Goal: Task Accomplishment & Management: Complete application form

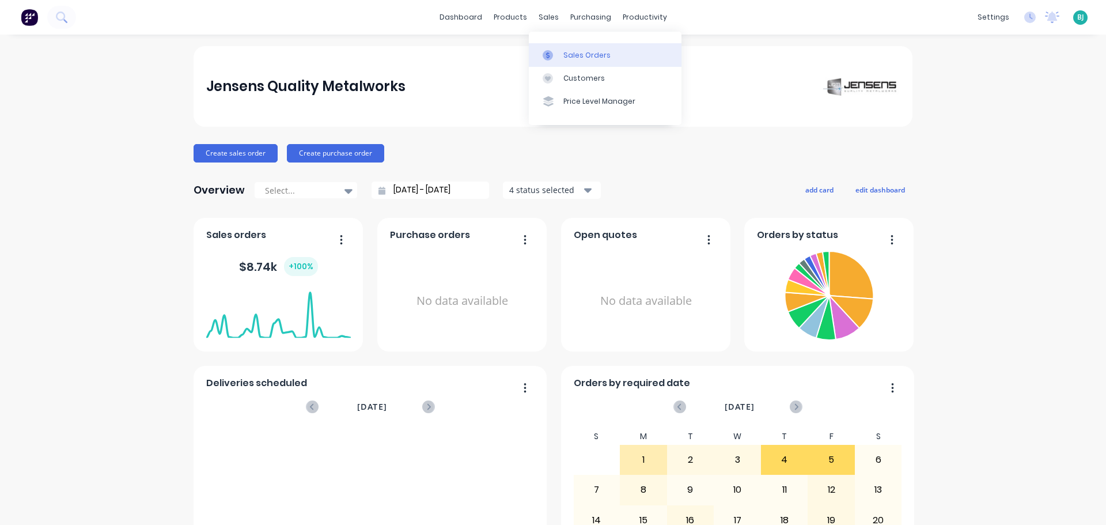
click at [564, 60] on link "Sales Orders" at bounding box center [605, 54] width 153 height 23
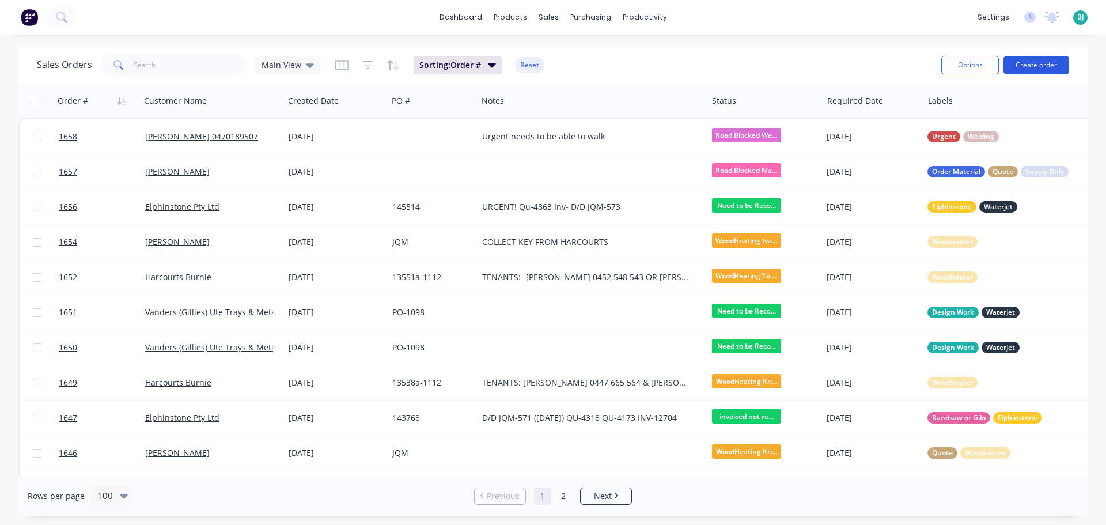
click at [1050, 67] on button "Create order" at bounding box center [1037, 65] width 66 height 18
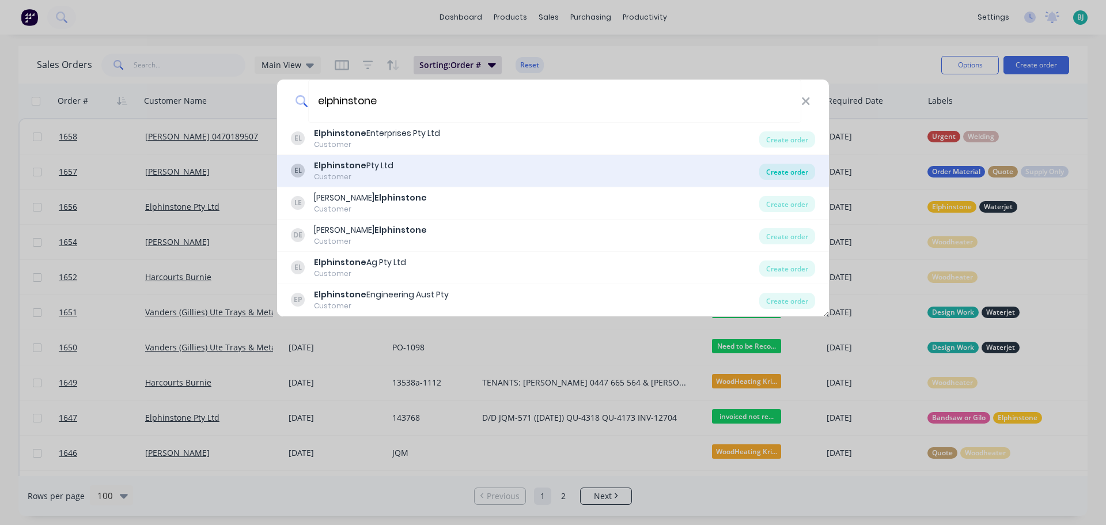
type input "elphinstone"
click at [784, 171] on div "Create order" at bounding box center [787, 172] width 56 height 16
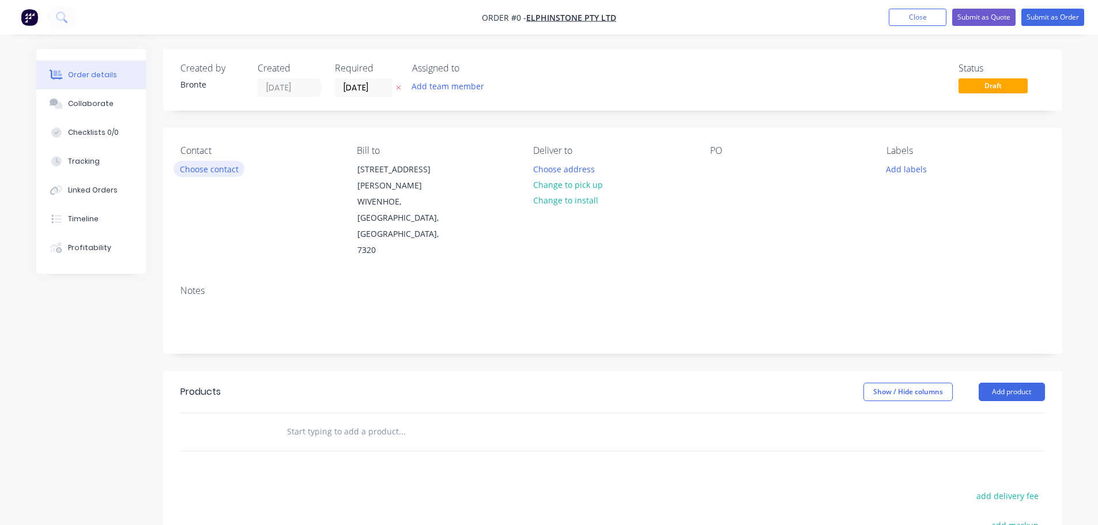
click at [222, 172] on button "Choose contact" at bounding box center [208, 169] width 71 height 16
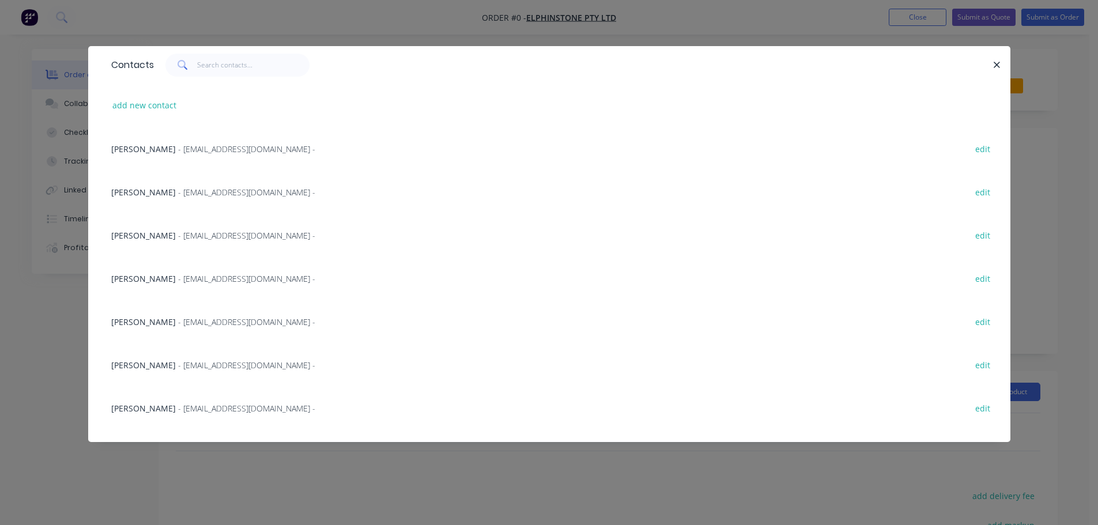
click at [209, 282] on span "- gkenny@elphinstone.com -" at bounding box center [246, 278] width 137 height 11
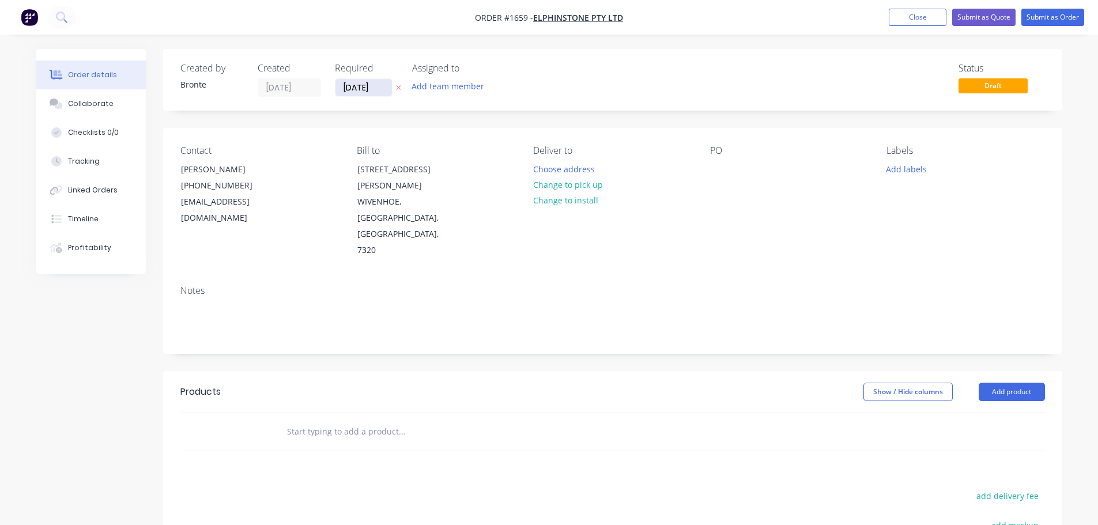
click at [377, 84] on input "03/09/25" at bounding box center [363, 87] width 56 height 17
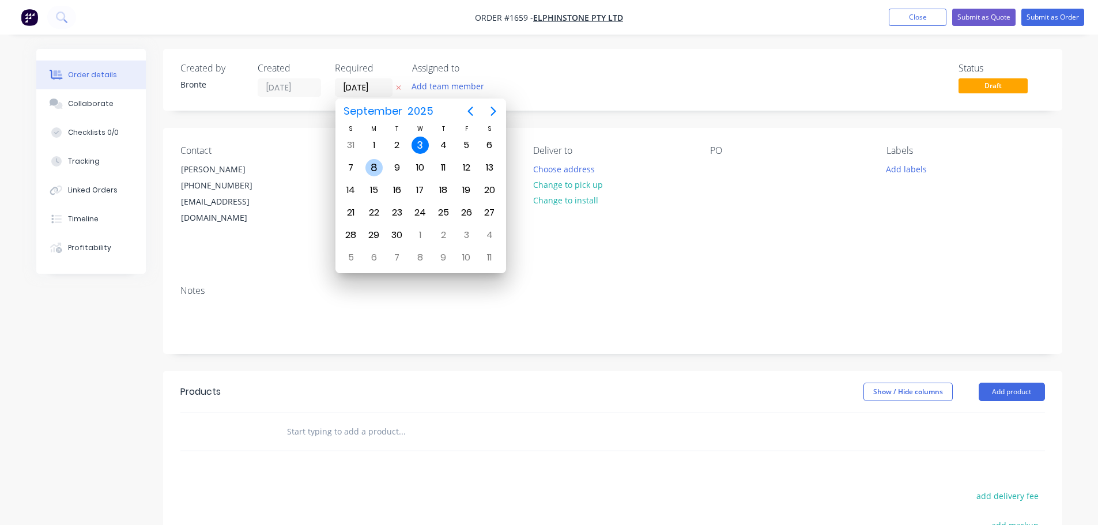
click at [378, 166] on div "8" at bounding box center [373, 167] width 17 height 17
type input "08/09/25"
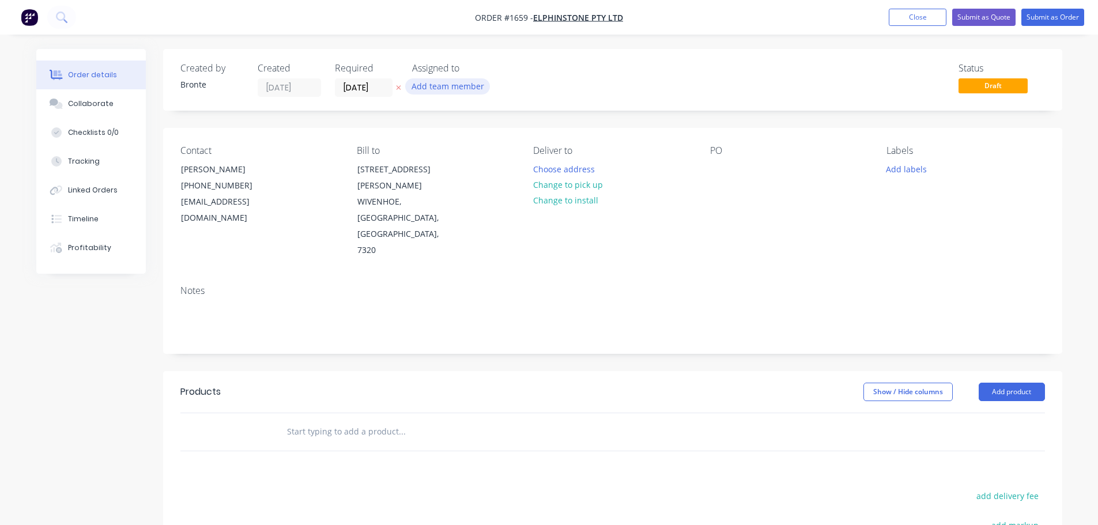
click at [473, 86] on button "Add team member" at bounding box center [447, 86] width 85 height 16
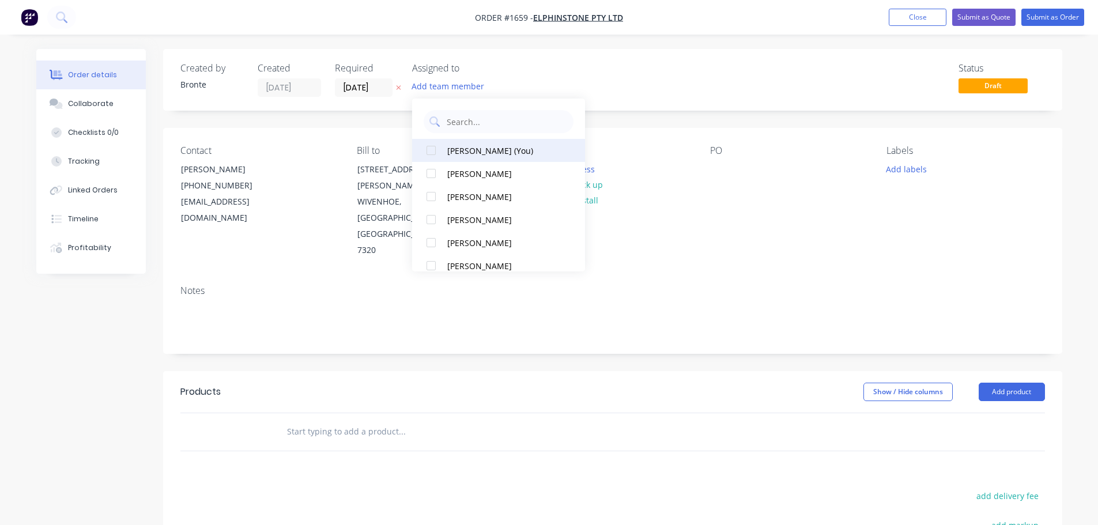
click at [432, 150] on div at bounding box center [430, 150] width 23 height 23
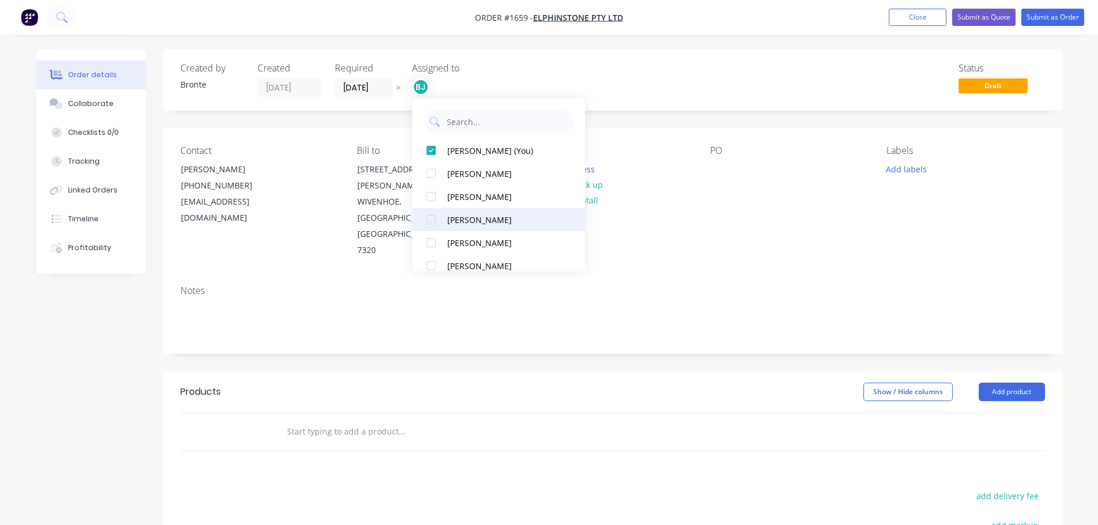
click at [430, 218] on div at bounding box center [430, 219] width 23 height 23
click at [664, 89] on div "Status Draft" at bounding box center [785, 80] width 517 height 34
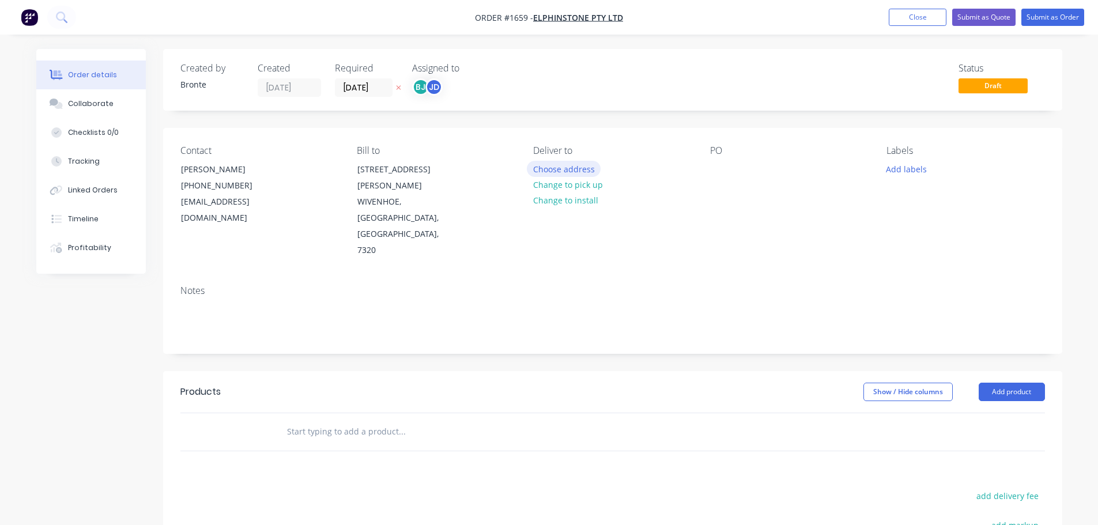
click at [576, 169] on button "Choose address" at bounding box center [564, 169] width 74 height 16
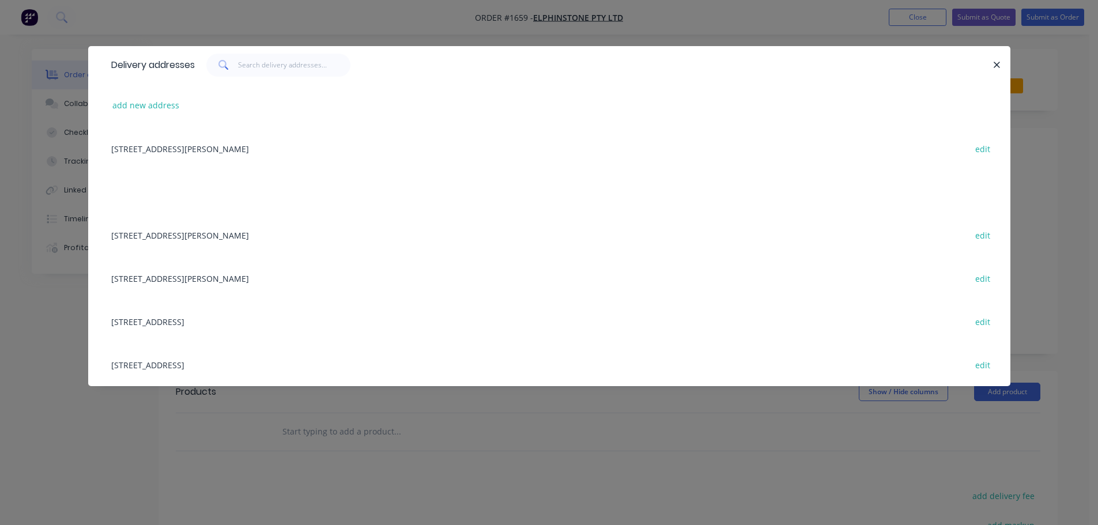
click at [206, 146] on div "2 Ormsby St, WIVENHOE, Tasmania, Australia, 7320 edit" at bounding box center [548, 148] width 887 height 43
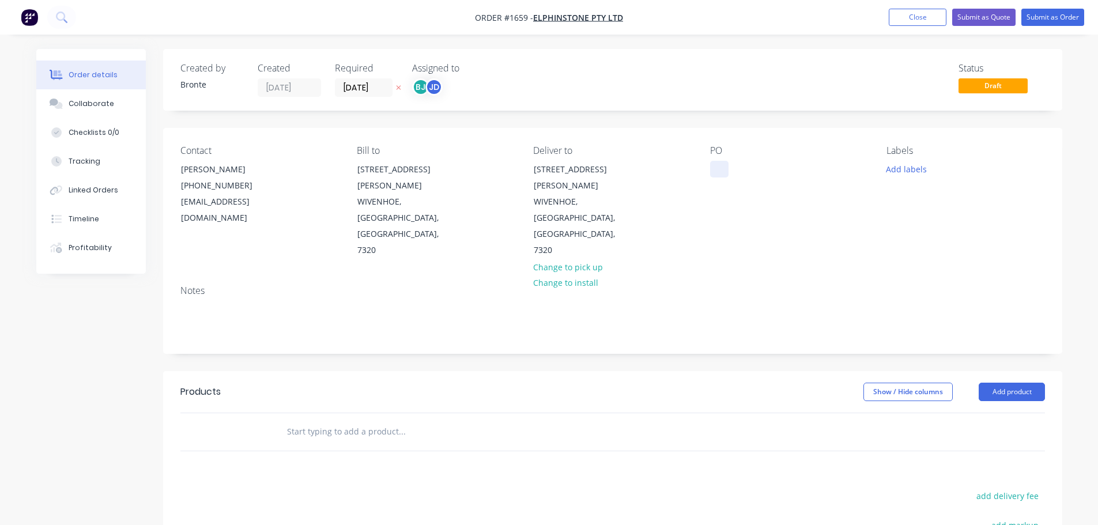
click at [727, 172] on div at bounding box center [719, 169] width 18 height 17
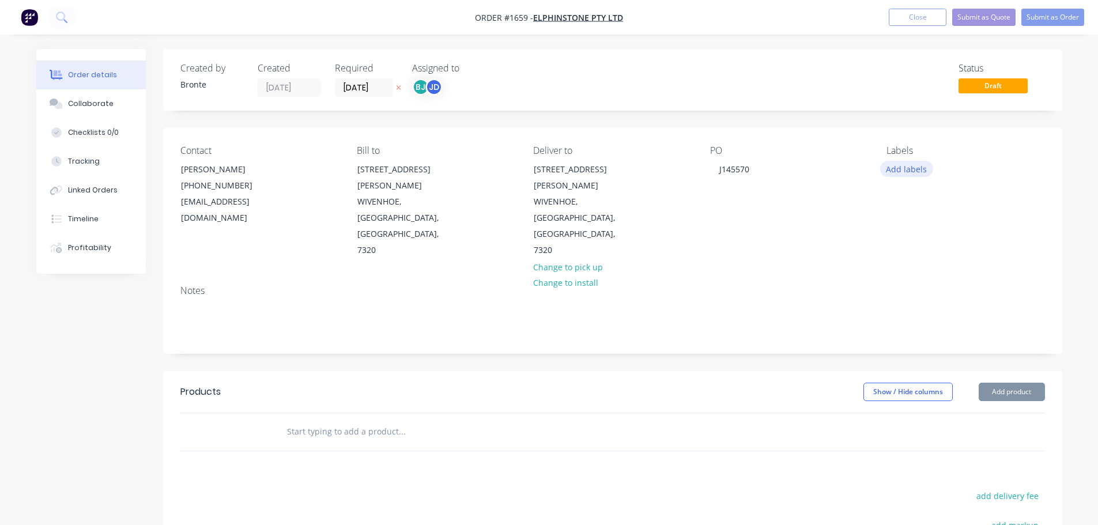
drag, startPoint x: 918, startPoint y: 165, endPoint x: 920, endPoint y: 176, distance: 10.4
click at [918, 165] on button "Add labels" at bounding box center [906, 169] width 53 height 16
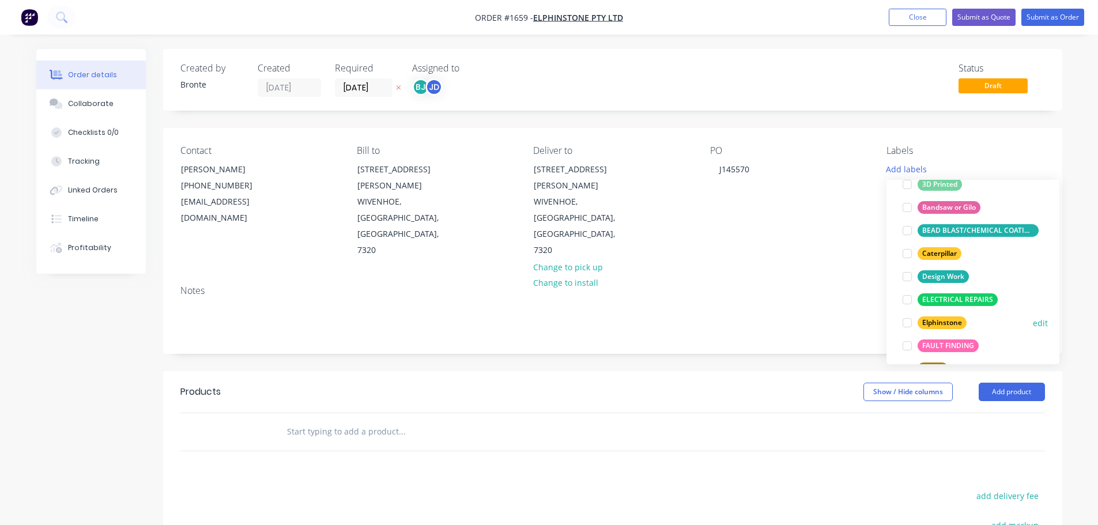
scroll to position [115, 0]
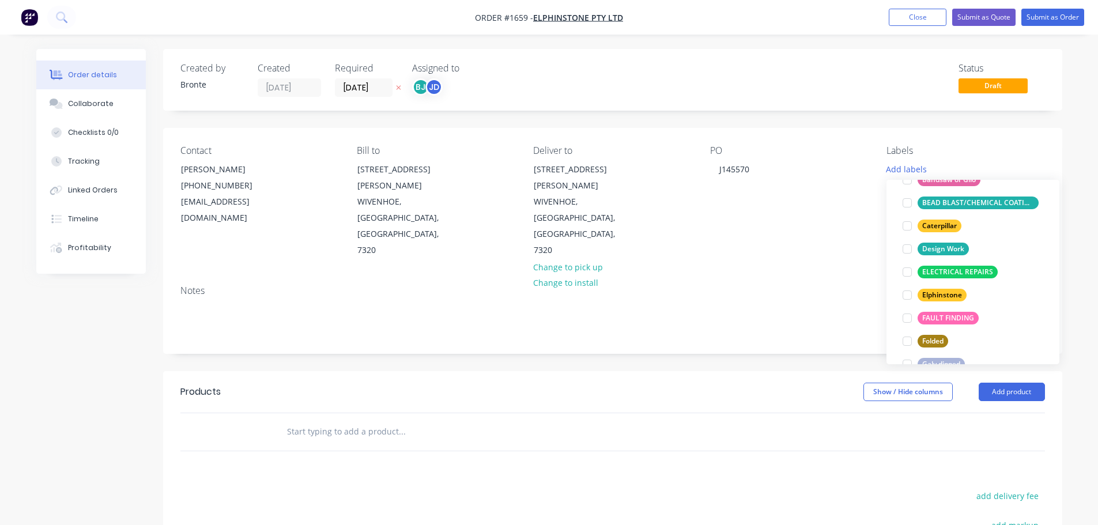
click at [905, 293] on div at bounding box center [906, 294] width 23 height 23
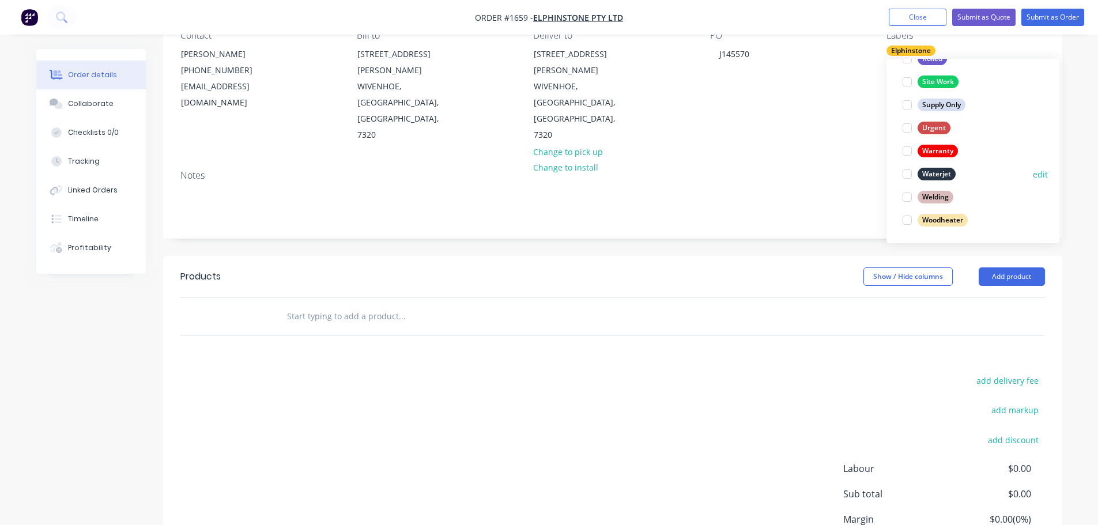
click at [908, 175] on div at bounding box center [906, 173] width 23 height 23
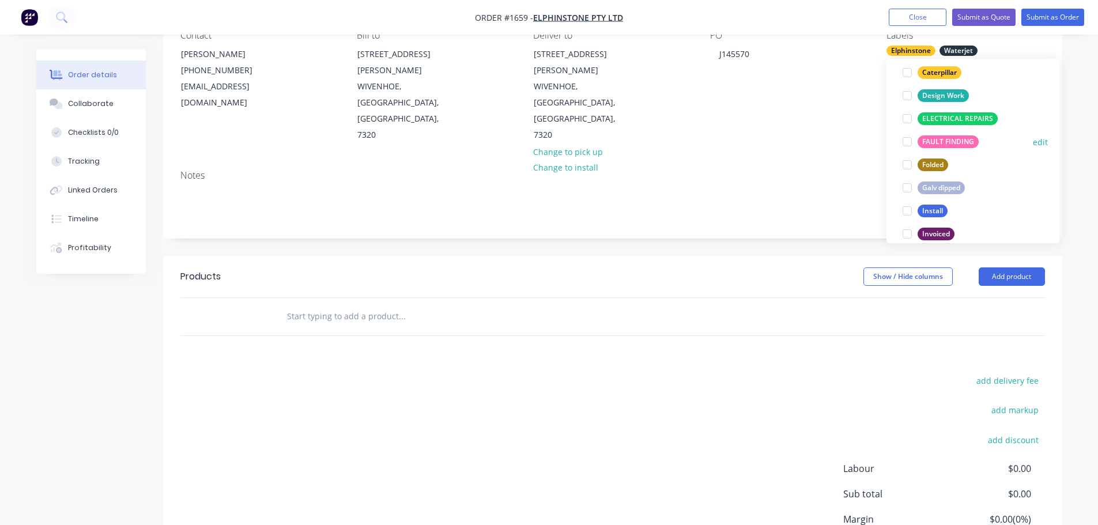
scroll to position [173, 0]
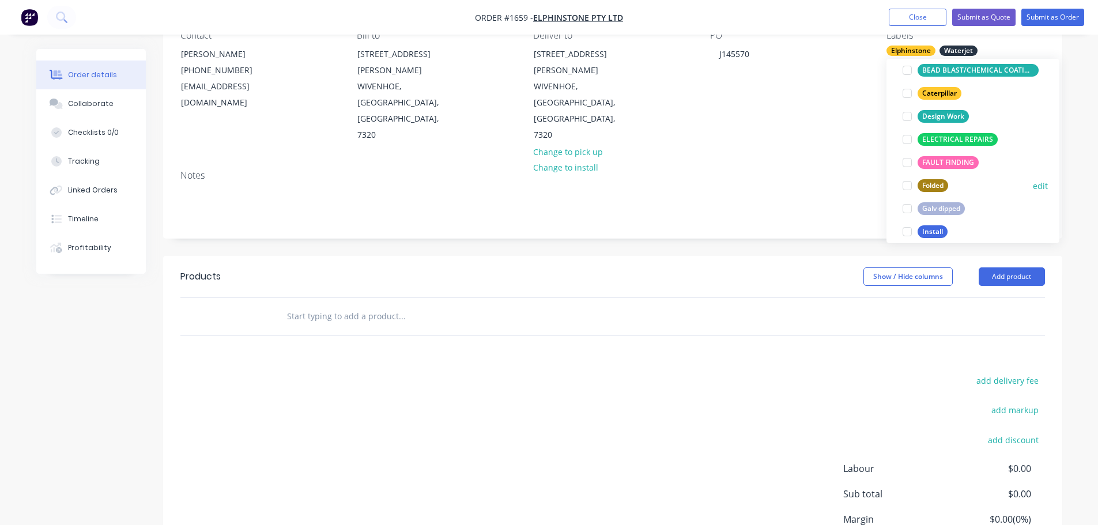
click at [910, 186] on div at bounding box center [906, 185] width 23 height 23
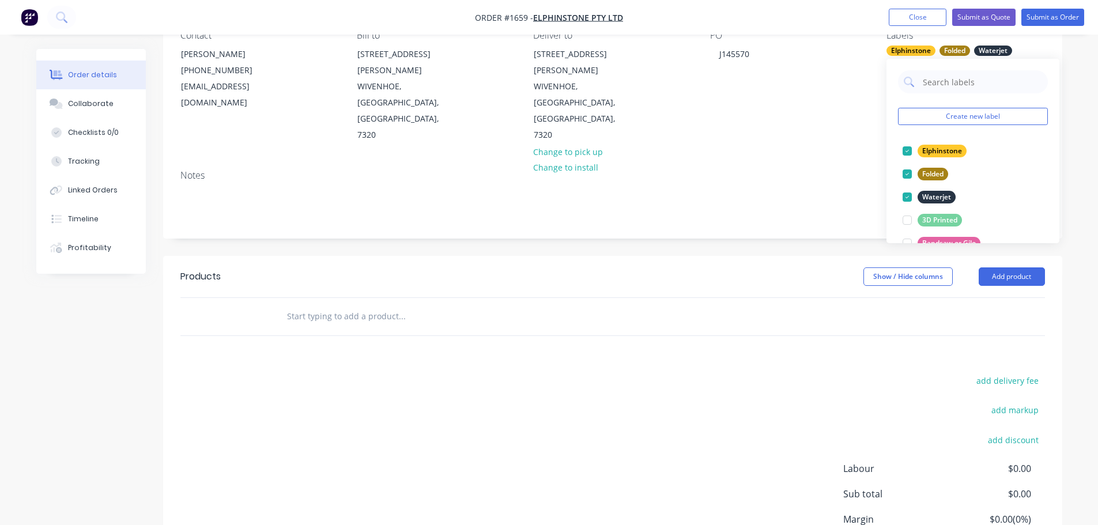
click at [1084, 295] on div "Order details Collaborate Checklists 0/0 Tracking Linked Orders Timeline Profit…" at bounding box center [549, 257] width 1098 height 745
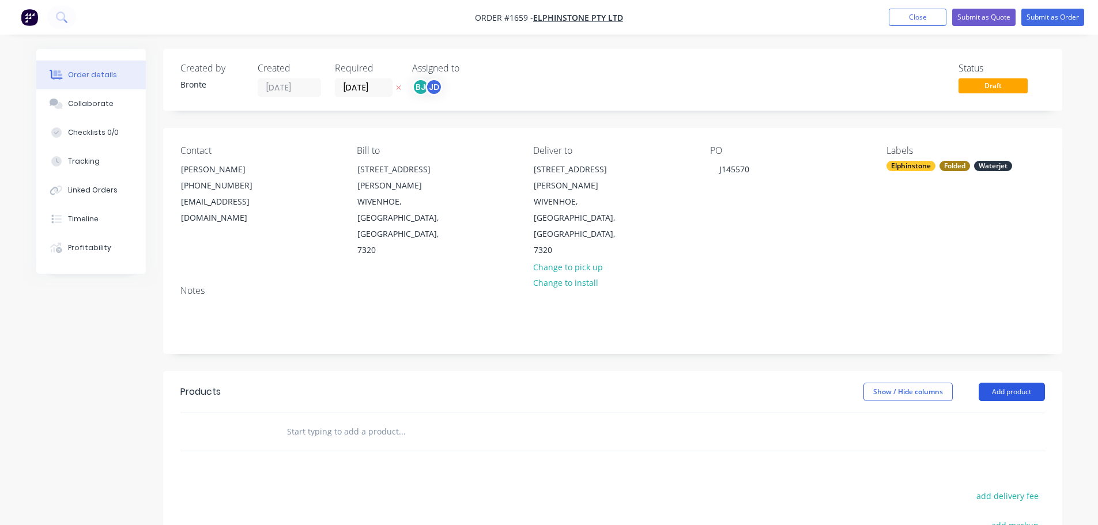
click at [1026, 383] on button "Add product" at bounding box center [1011, 392] width 66 height 18
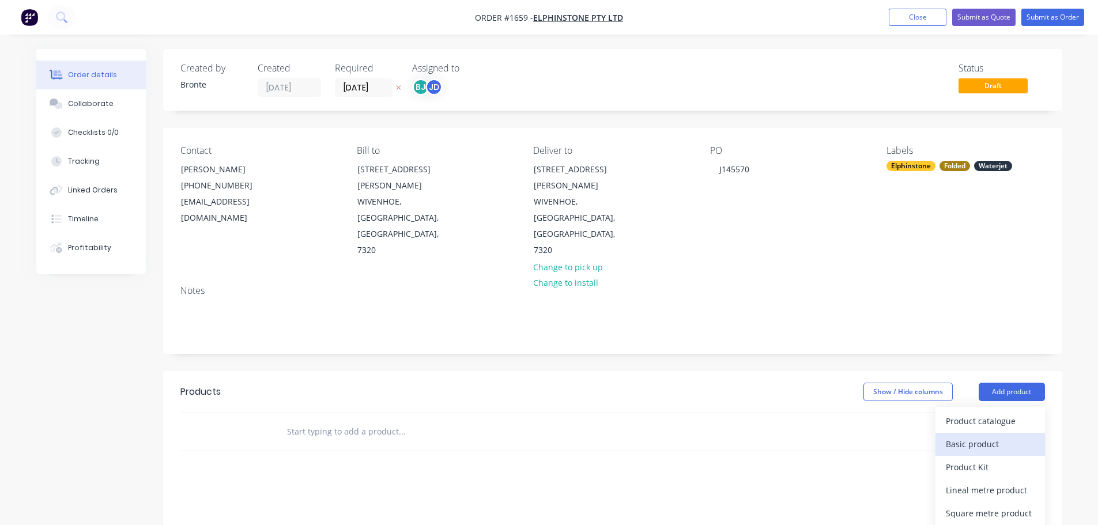
click at [987, 436] on div "Basic product" at bounding box center [989, 444] width 89 height 17
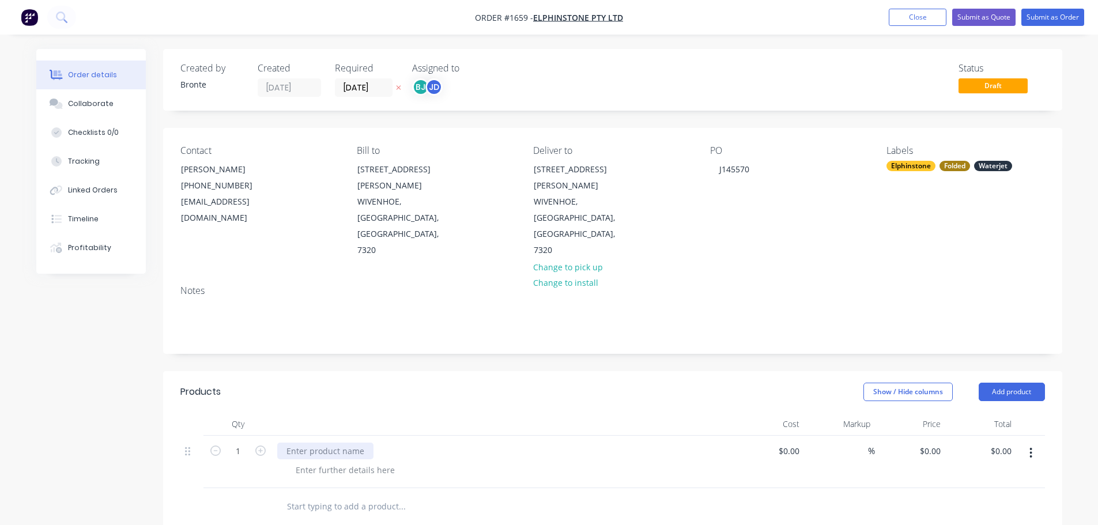
click at [324, 442] on div at bounding box center [325, 450] width 96 height 17
click at [360, 462] on div at bounding box center [345, 470] width 118 height 17
click at [417, 383] on div "Show / Hide columns Add product" at bounding box center [704, 392] width 680 height 18
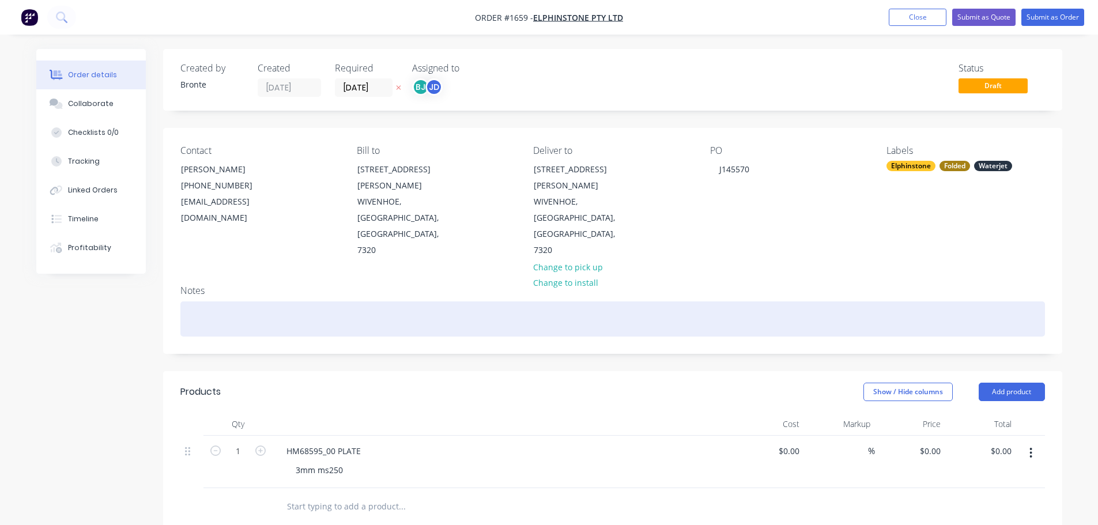
click at [268, 301] on div at bounding box center [612, 318] width 864 height 35
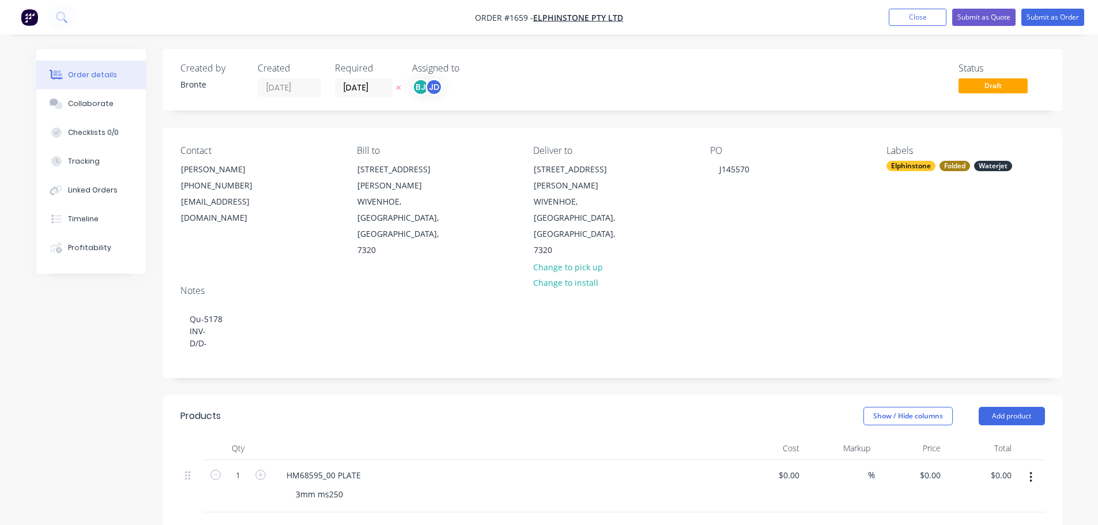
click at [410, 395] on header "Products Show / Hide columns Add product" at bounding box center [612, 415] width 899 height 41
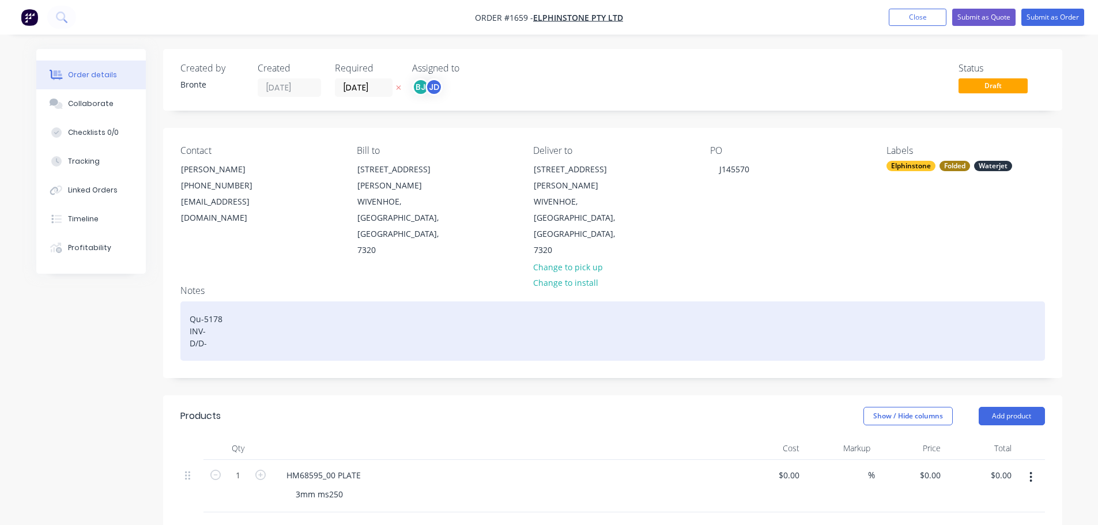
click at [226, 301] on div "Qu-5178 INV- D/D-" at bounding box center [612, 330] width 864 height 59
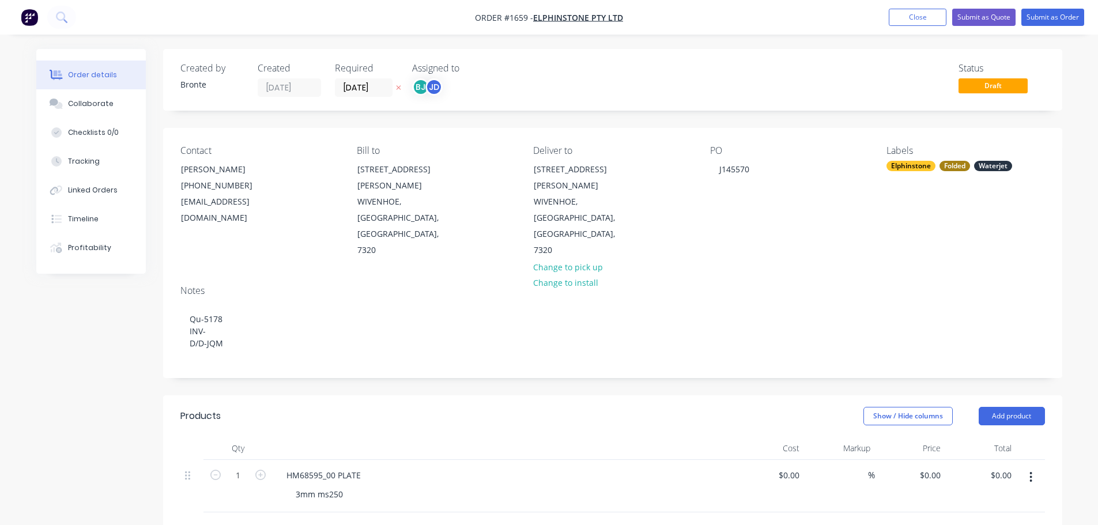
click at [286, 407] on div "Products" at bounding box center [272, 416] width 184 height 18
click at [121, 106] on button "Collaborate" at bounding box center [90, 103] width 109 height 29
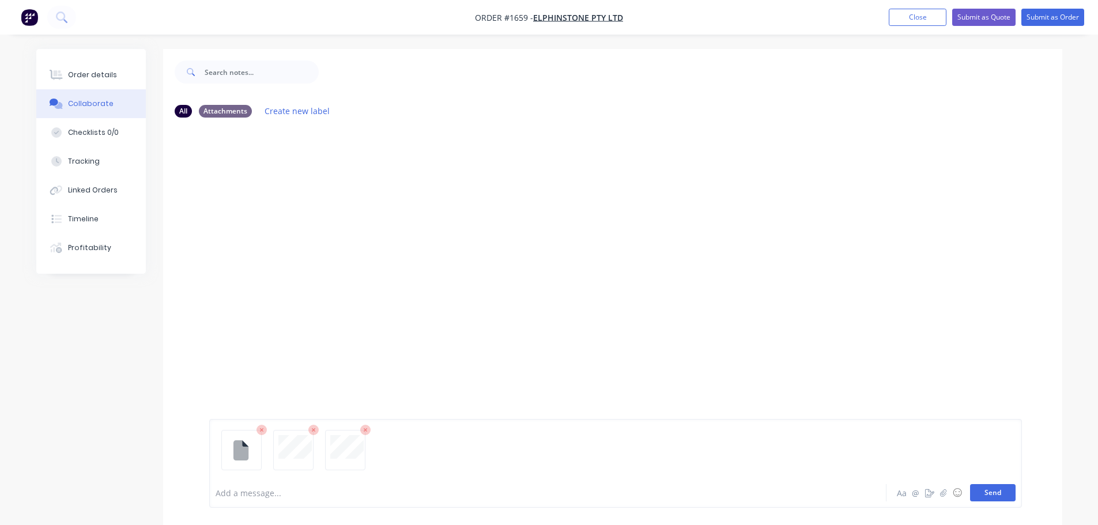
click at [993, 494] on button "Send" at bounding box center [993, 492] width 46 height 17
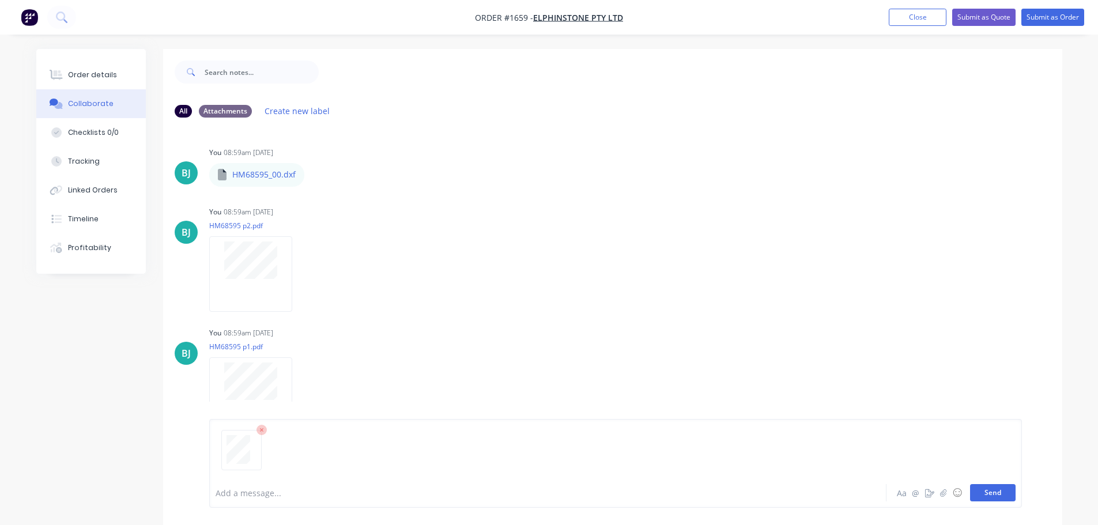
click at [1008, 489] on button "Send" at bounding box center [993, 492] width 46 height 17
click at [74, 78] on div "Order details" at bounding box center [92, 75] width 49 height 10
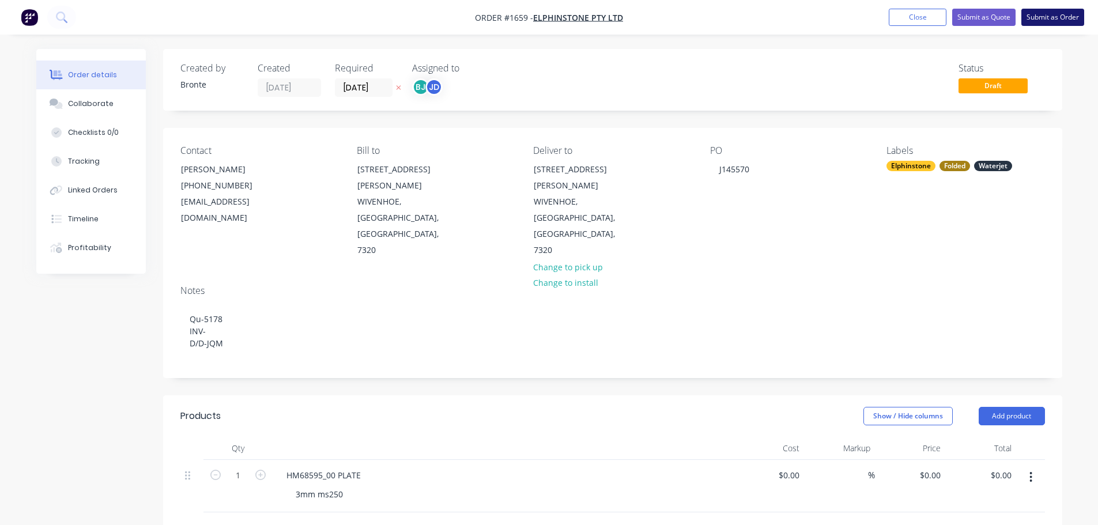
click at [1064, 13] on button "Submit as Order" at bounding box center [1052, 17] width 63 height 17
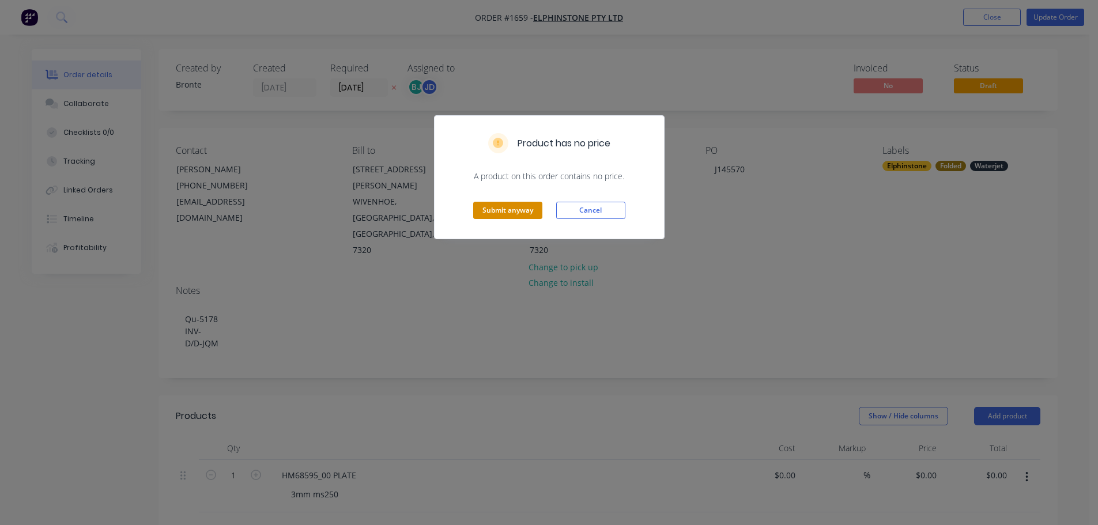
click at [520, 214] on button "Submit anyway" at bounding box center [507, 210] width 69 height 17
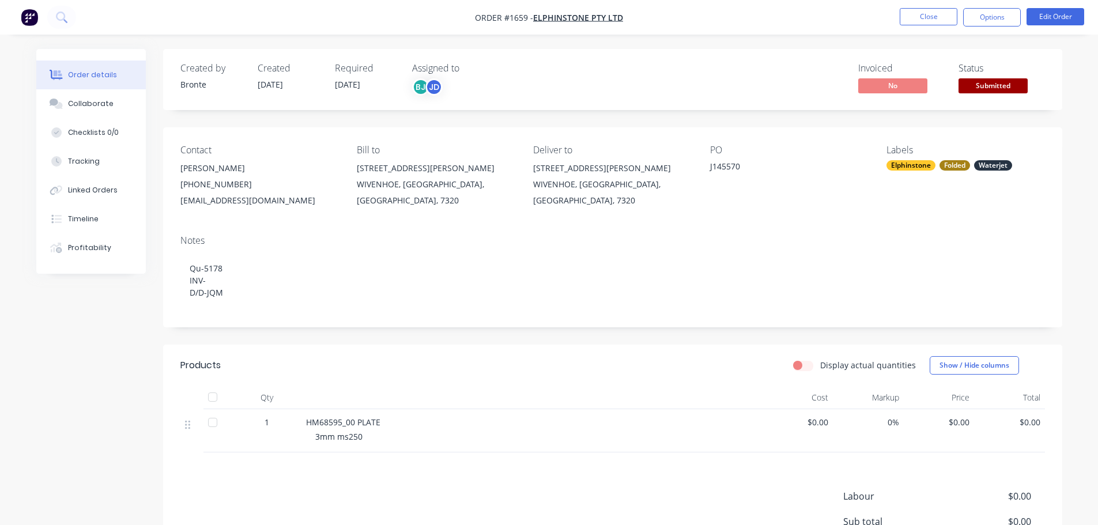
click at [1013, 88] on span "Submitted" at bounding box center [992, 85] width 69 height 14
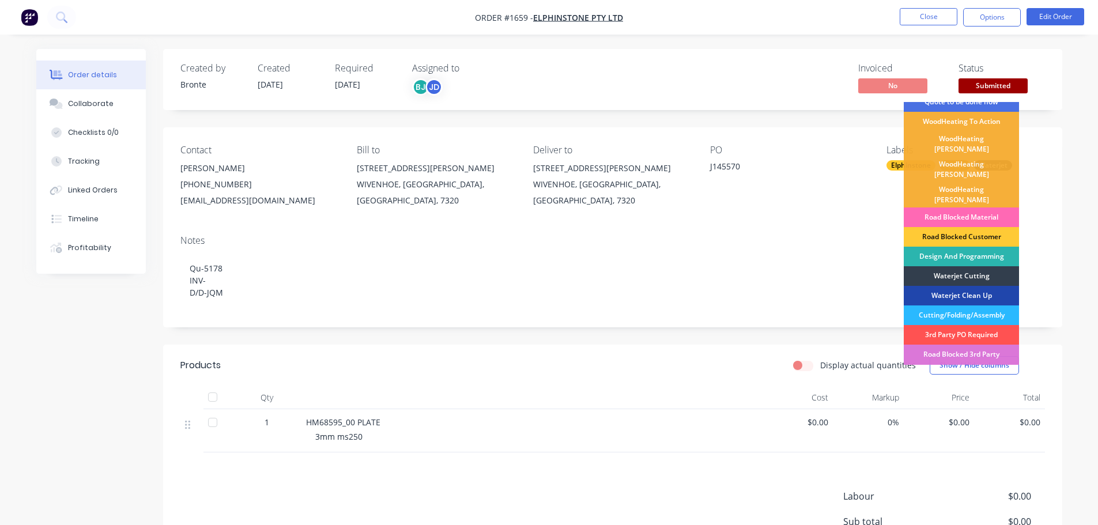
scroll to position [58, 0]
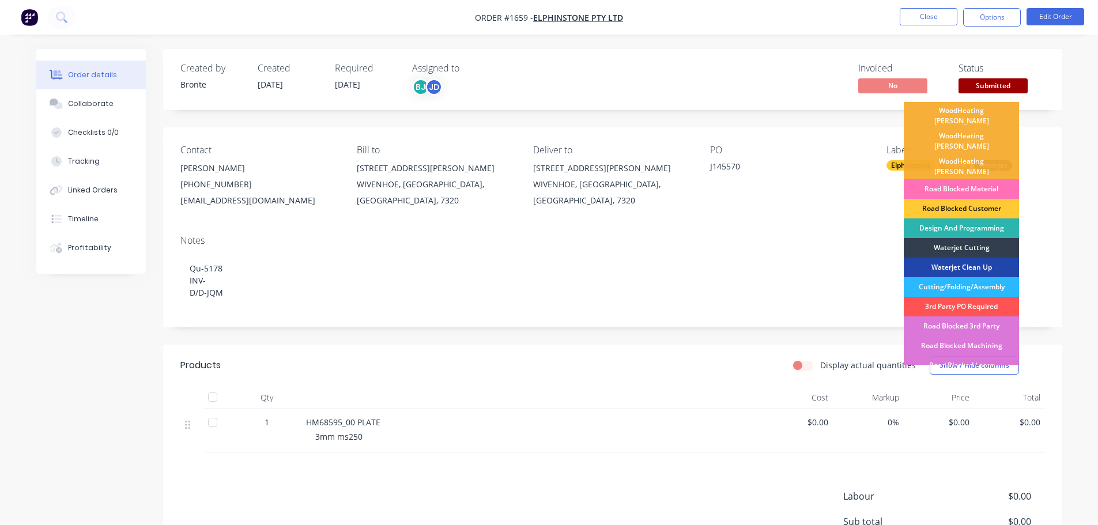
drag, startPoint x: 1073, startPoint y: 157, endPoint x: 1019, endPoint y: 110, distance: 72.3
click at [1073, 157] on div "Order details Collaborate Checklists 0/0 Tracking Linked Orders Timeline Profit…" at bounding box center [549, 328] width 1098 height 657
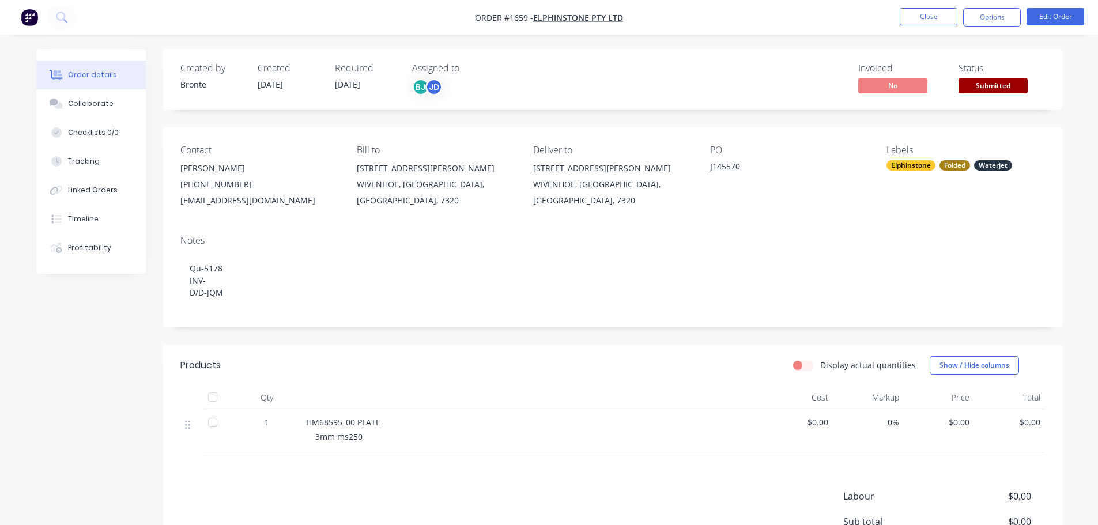
drag, startPoint x: 1004, startPoint y: 85, endPoint x: 1003, endPoint y: 96, distance: 11.0
click at [1004, 85] on span "Submitted" at bounding box center [992, 85] width 69 height 14
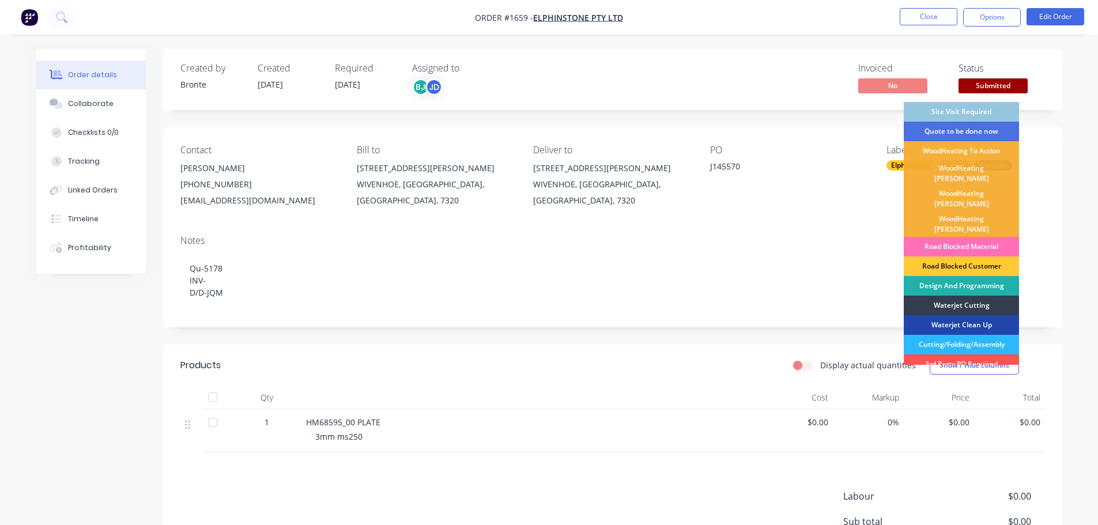
click at [983, 276] on div "Design And Programming" at bounding box center [960, 286] width 115 height 20
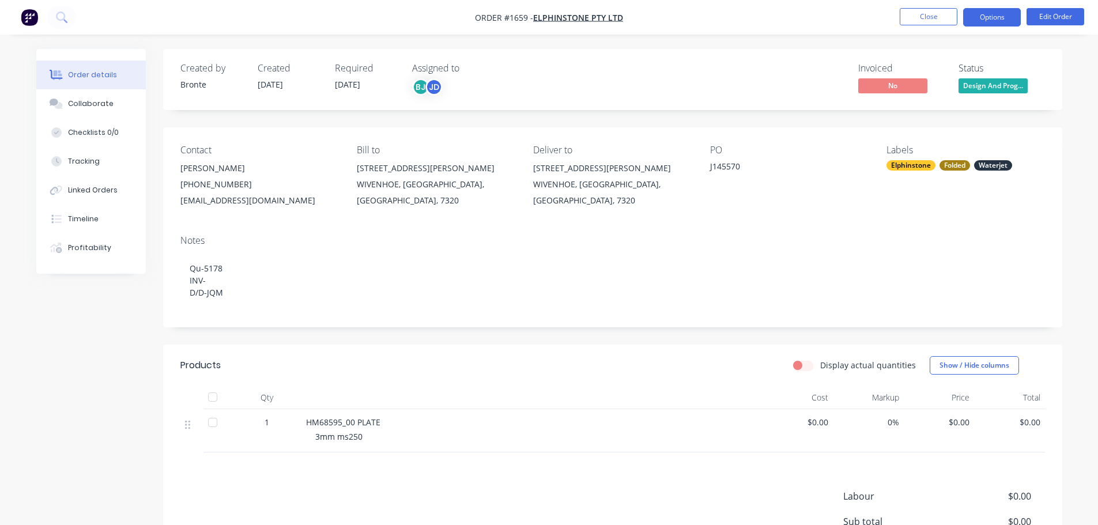
click at [989, 22] on button "Options" at bounding box center [992, 17] width 58 height 18
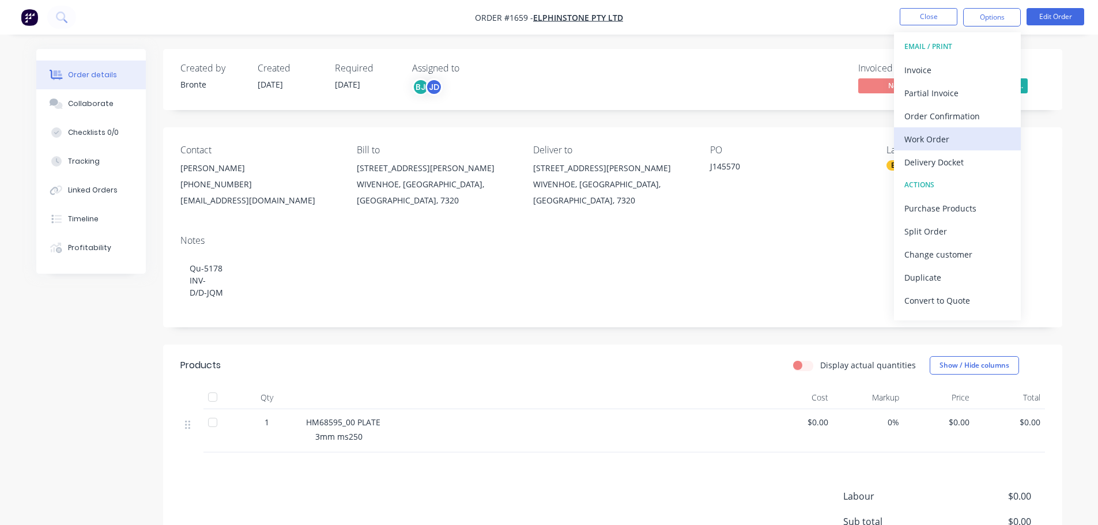
click at [930, 134] on div "Work Order" at bounding box center [957, 139] width 106 height 17
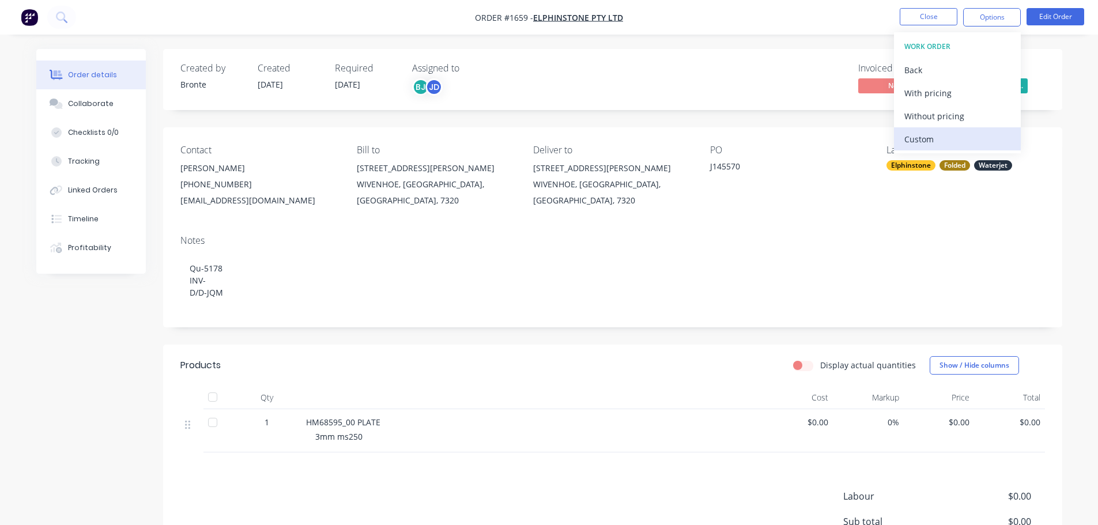
click at [935, 138] on div "Custom" at bounding box center [957, 139] width 106 height 17
click at [940, 119] on div "Without pricing" at bounding box center [957, 116] width 106 height 17
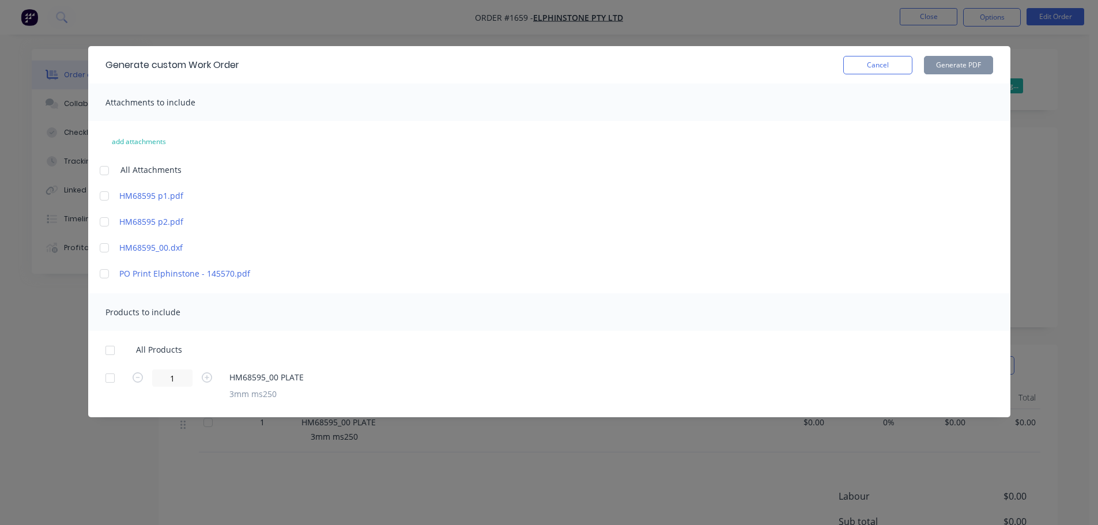
click at [104, 169] on div at bounding box center [104, 170] width 23 height 23
click at [103, 251] on div at bounding box center [104, 247] width 23 height 23
click at [105, 272] on div at bounding box center [104, 273] width 23 height 23
click at [112, 350] on div at bounding box center [110, 350] width 23 height 23
click at [964, 64] on button "Generate PDF" at bounding box center [958, 65] width 69 height 18
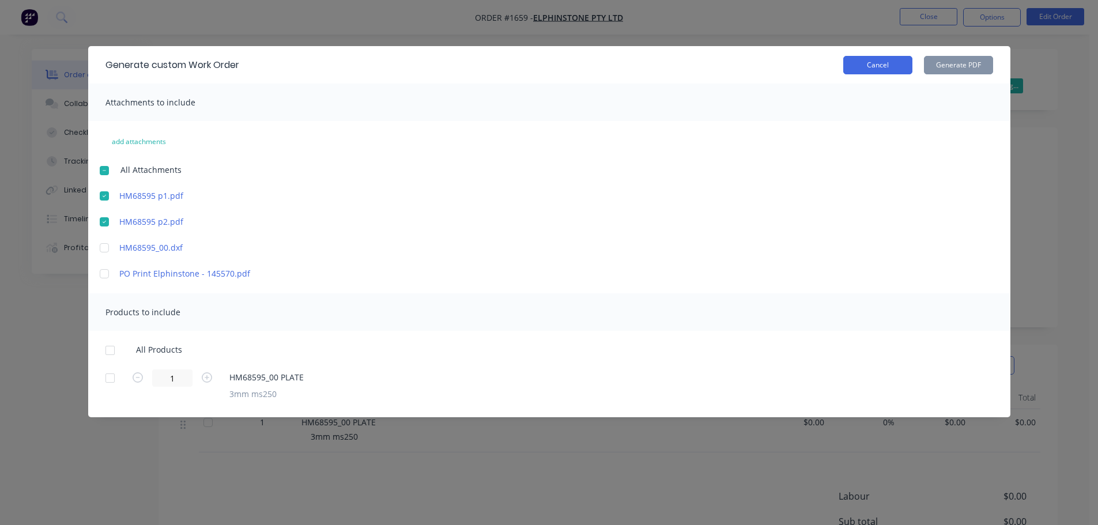
click at [883, 66] on button "Cancel" at bounding box center [877, 65] width 69 height 18
